Goal: Navigation & Orientation: Find specific page/section

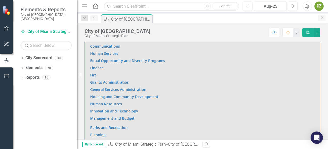
scroll to position [377, 0]
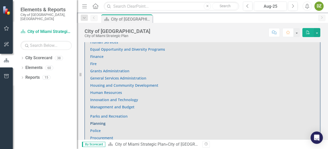
click at [103, 122] on link "Planning" at bounding box center [97, 123] width 15 height 5
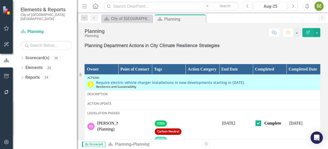
scroll to position [748, 0]
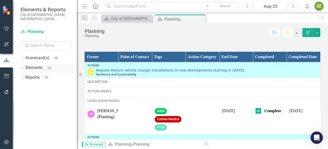
click at [42, 65] on link "Elements" at bounding box center [33, 68] width 17 height 6
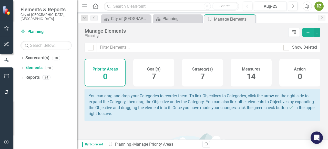
click at [249, 72] on span "14" at bounding box center [251, 76] width 9 height 9
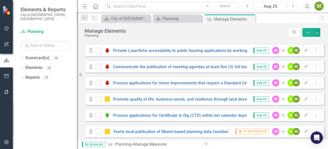
scroll to position [132, 0]
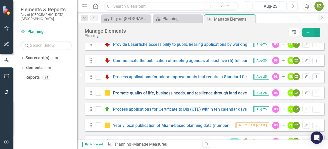
click at [186, 94] on div "Promote quality of life, business needs, and resilience through land developmen…" at bounding box center [272, 93] width 353 height 6
click at [184, 95] on link "Promote quality of life, business needs, and resilience through land developmen…" at bounding box center [280, 92] width 334 height 5
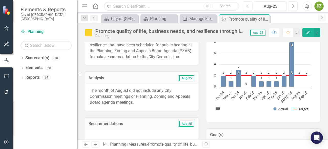
scroll to position [123, 0]
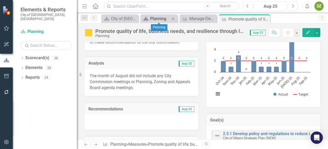
click at [159, 16] on div "Planning" at bounding box center [160, 18] width 20 height 6
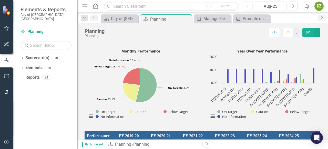
scroll to position [434, 0]
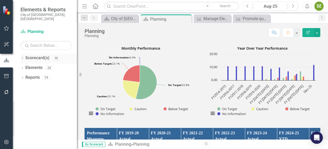
click at [37, 55] on link "Scorecard(s)" at bounding box center [37, 58] width 24 height 6
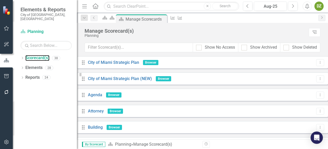
scroll to position [311, 0]
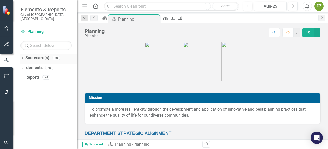
click at [32, 55] on link "Scorecard(s)" at bounding box center [37, 58] width 24 height 6
